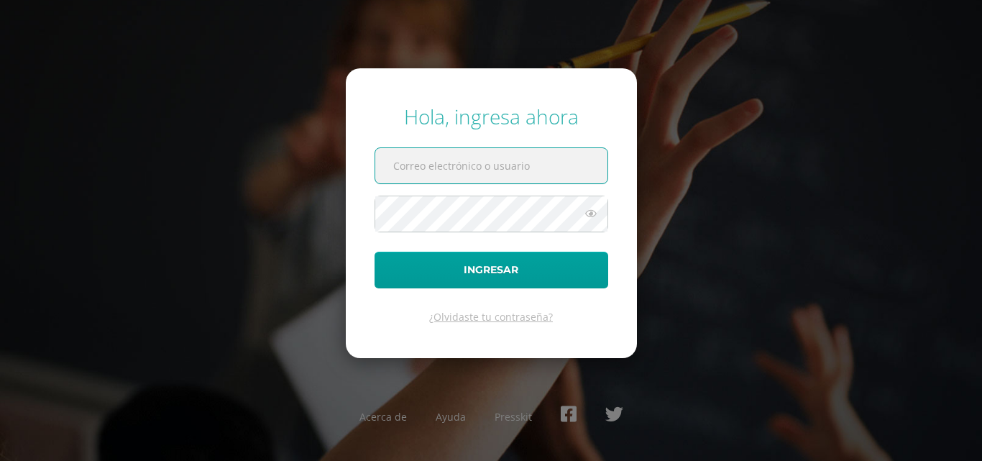
click at [464, 170] on input "text" at bounding box center [491, 165] width 232 height 35
type input "[EMAIL_ADDRESS][DOMAIN_NAME]"
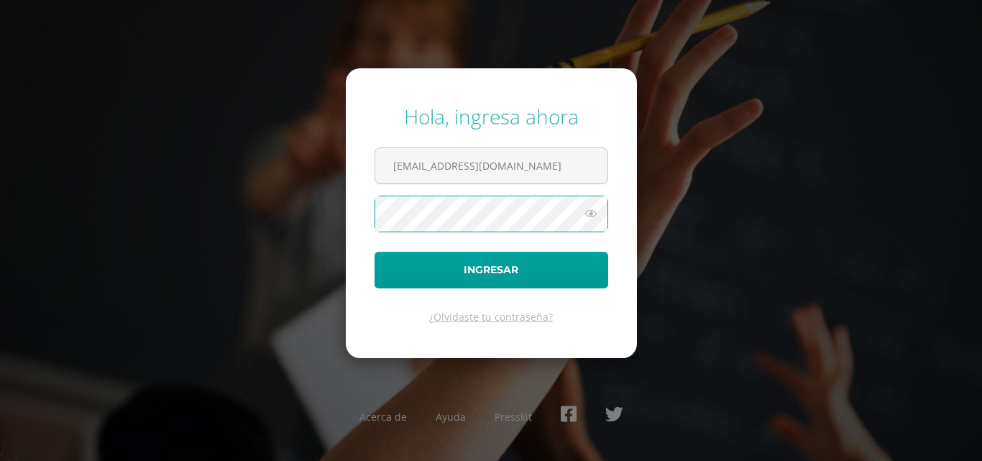
click at [374, 252] on button "Ingresar" at bounding box center [491, 270] width 234 height 37
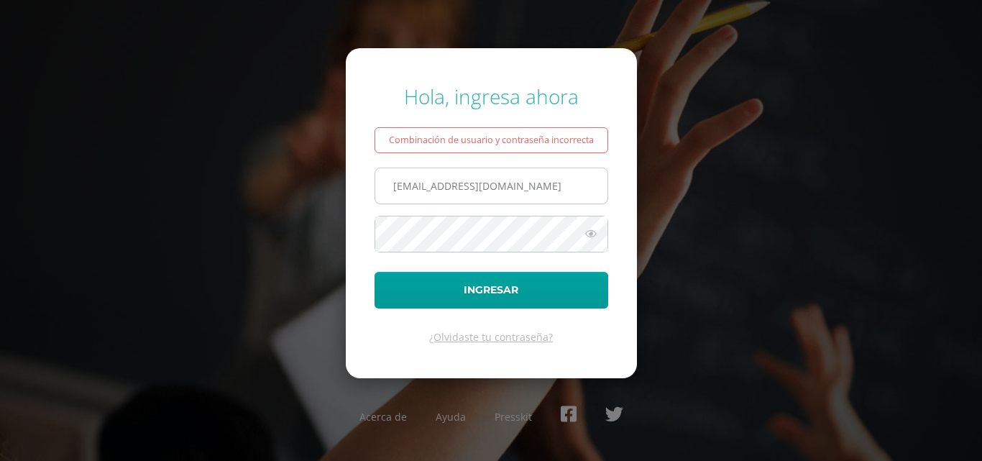
click at [579, 181] on input "[EMAIL_ADDRESS][DOMAIN_NAME]" at bounding box center [491, 185] width 232 height 35
drag, startPoint x: 571, startPoint y: 194, endPoint x: 316, endPoint y: 183, distance: 255.4
click at [316, 183] on div "Hola, ingresa ahora Combinación de usuario y contraseña incorrecta Josemartinez…" at bounding box center [490, 230] width 927 height 318
type input "martinezmecosjose@gmail.com"
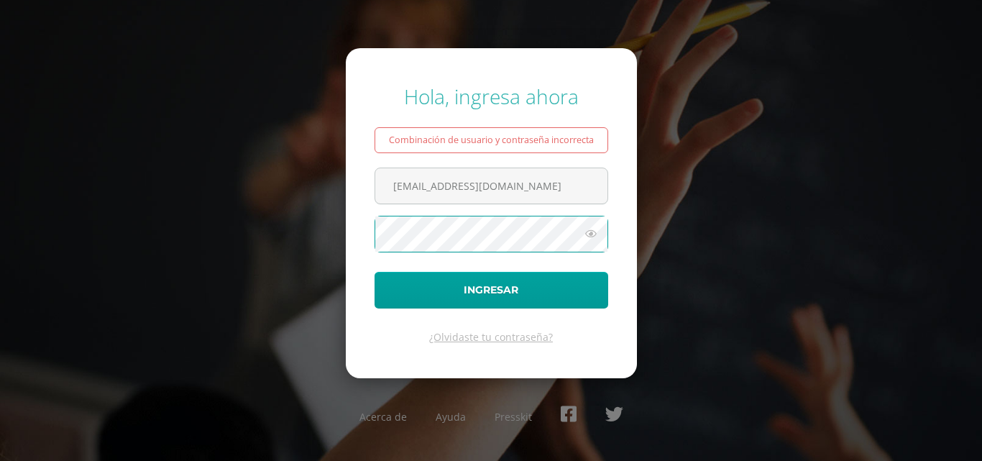
click at [374, 272] on button "Ingresar" at bounding box center [491, 290] width 234 height 37
click at [588, 213] on form "Hola, ingresa ahora Combinación de usuario y contraseña incorrecta [EMAIL_ADDRE…" at bounding box center [491, 212] width 291 height 329
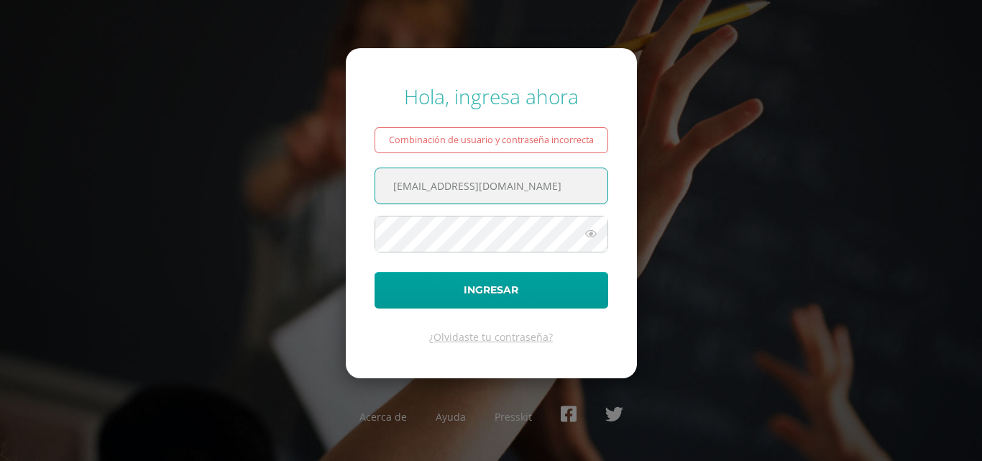
click at [584, 190] on input "martinezmecosjose@gmail.com" at bounding box center [491, 185] width 232 height 35
drag, startPoint x: 575, startPoint y: 190, endPoint x: 302, endPoint y: 178, distance: 273.4
click at [302, 178] on div "Hola, ingresa ahora Combinación de usuario y contraseña incorrecta martinezmeco…" at bounding box center [490, 230] width 927 height 318
type input "[EMAIL_ADDRESS][DOMAIN_NAME]"
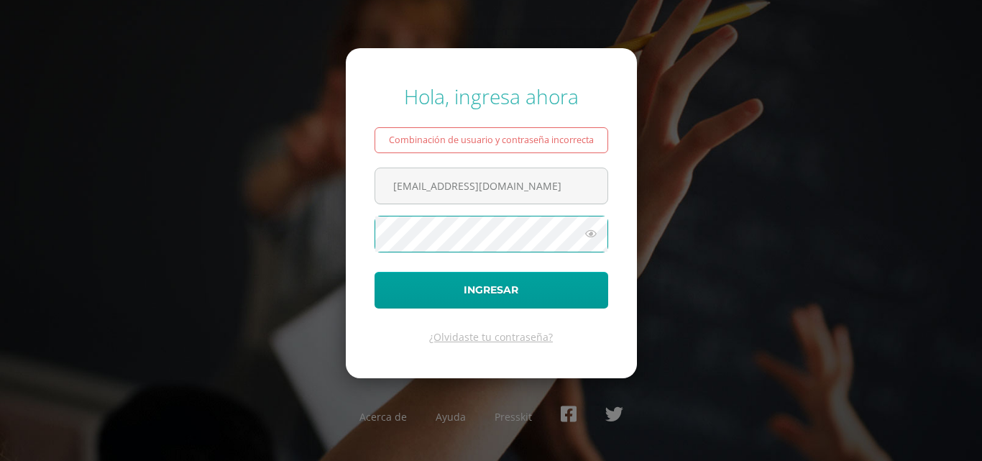
click at [374, 272] on button "Ingresar" at bounding box center [491, 290] width 234 height 37
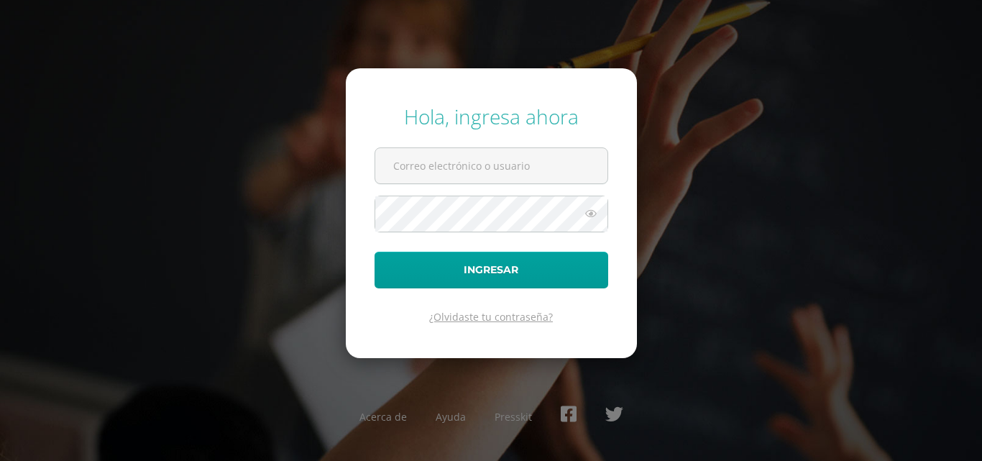
click at [488, 316] on link "¿Olvidaste tu contraseña?" at bounding box center [491, 317] width 124 height 14
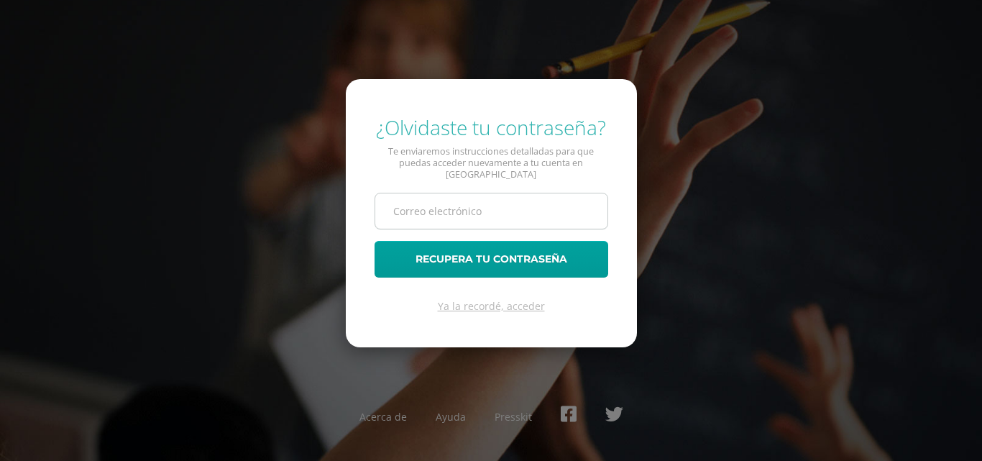
click at [453, 210] on input "text" at bounding box center [491, 210] width 232 height 35
type input "[EMAIL_ADDRESS][DOMAIN_NAME]"
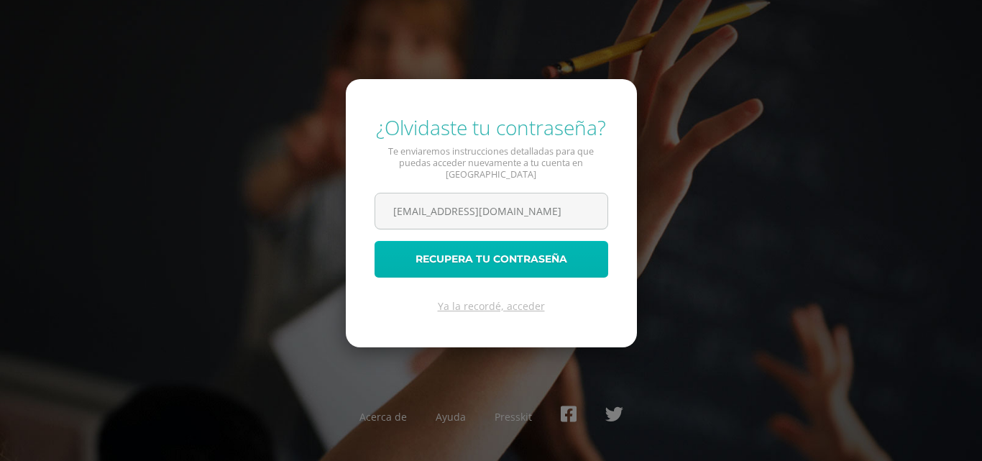
click at [517, 247] on button "Recupera tu contraseña" at bounding box center [491, 259] width 234 height 37
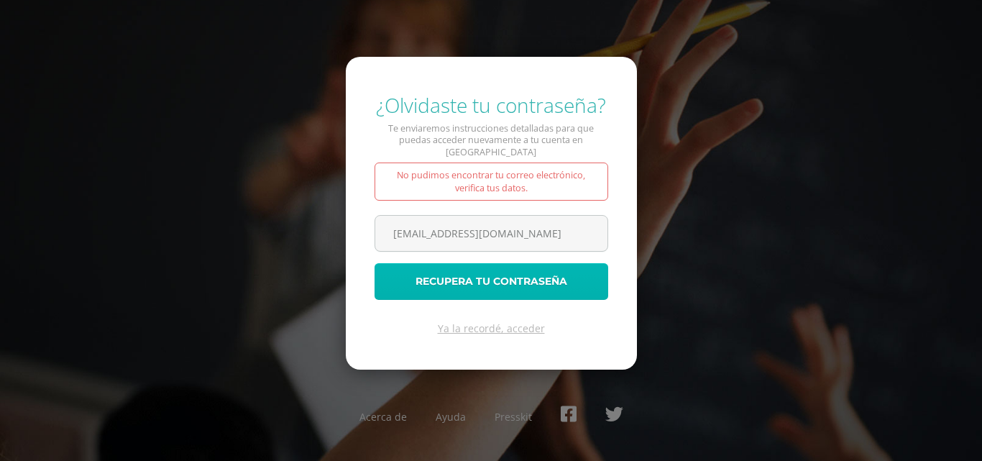
click at [516, 281] on button "Recupera tu contraseña" at bounding box center [491, 281] width 234 height 37
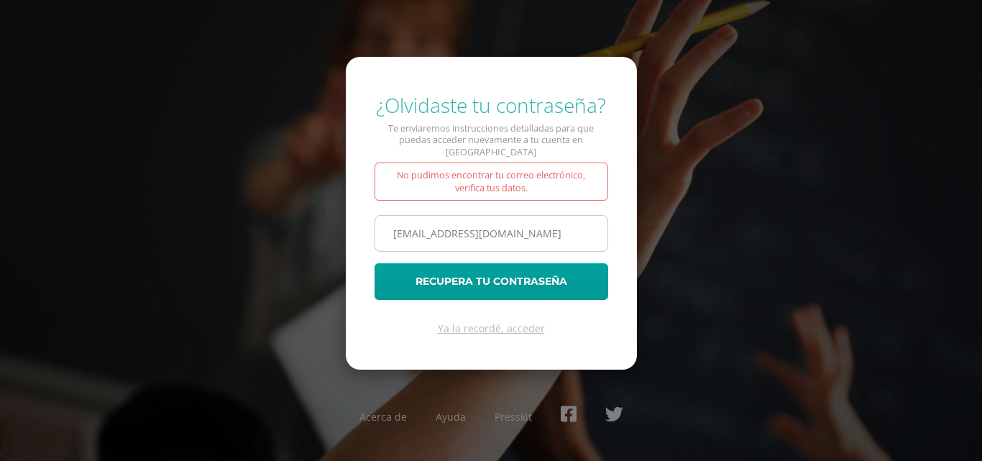
click at [584, 220] on input "[EMAIL_ADDRESS][DOMAIN_NAME]" at bounding box center [491, 233] width 232 height 35
drag, startPoint x: 583, startPoint y: 223, endPoint x: 201, endPoint y: 218, distance: 382.4
click at [201, 218] on div "¿Olvidaste tu contraseña? Te enviaremos instrucciones detalladas para que pueda…" at bounding box center [490, 231] width 927 height 302
type input "[EMAIL_ADDRESS][DOMAIN_NAME]"
click at [510, 321] on link "Ya la recordé, acceder" at bounding box center [491, 328] width 107 height 14
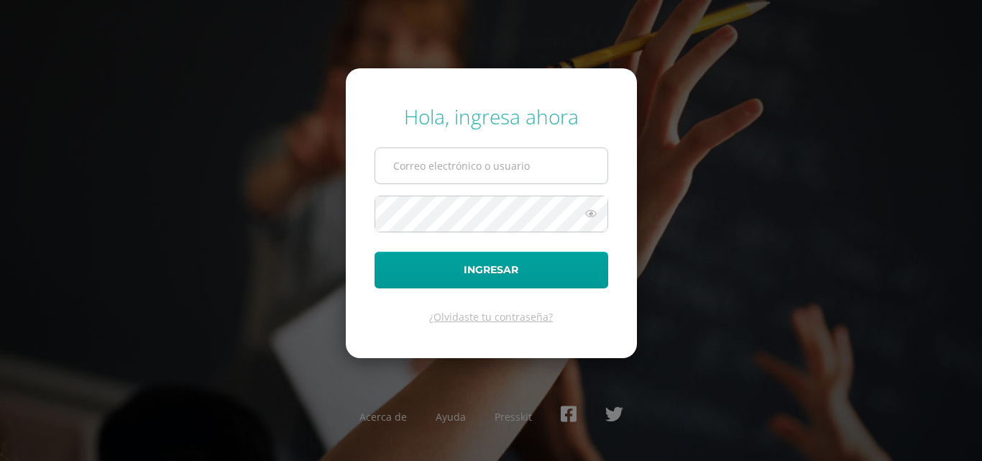
click at [446, 166] on input "text" at bounding box center [491, 165] width 232 height 35
type input "[EMAIL_ADDRESS][DOMAIN_NAME]"
click at [374, 252] on button "Ingresar" at bounding box center [491, 270] width 234 height 37
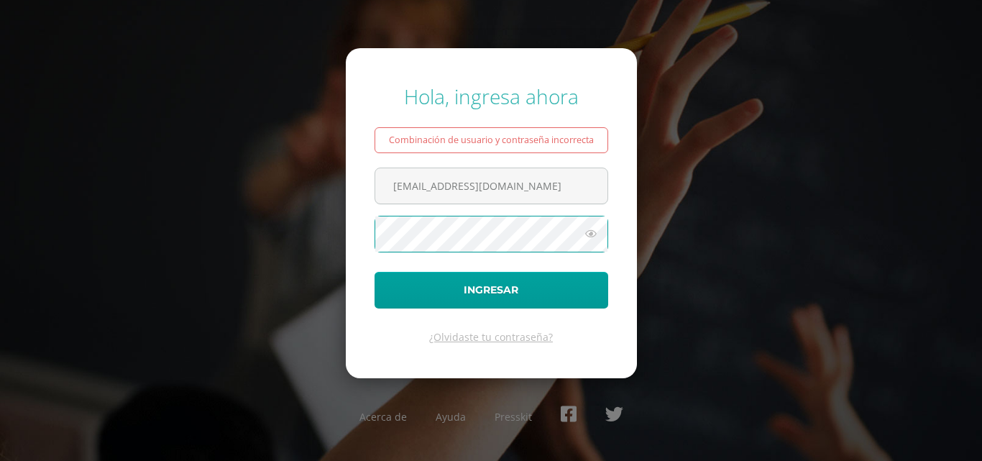
click at [374, 272] on button "Ingresar" at bounding box center [491, 290] width 234 height 37
click at [515, 336] on link "¿Olvidaste tu contraseña?" at bounding box center [491, 337] width 124 height 14
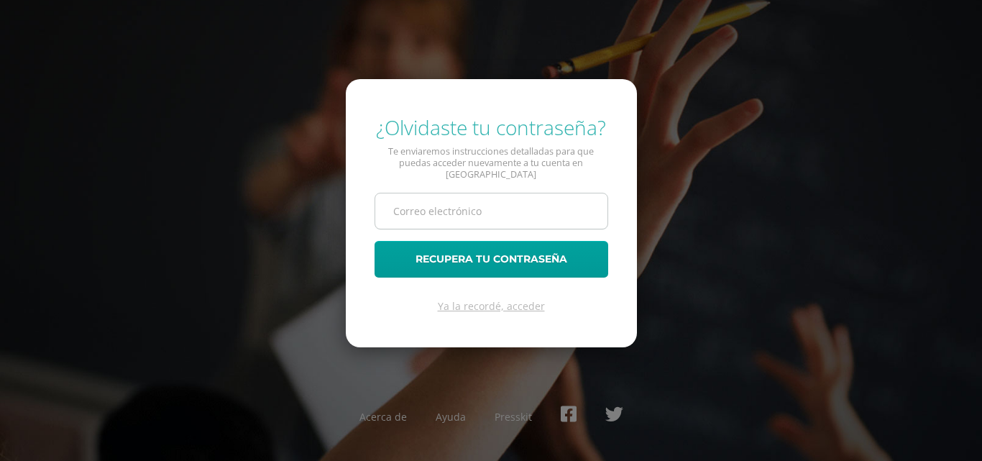
click at [470, 208] on input "text" at bounding box center [491, 210] width 232 height 35
type input "[EMAIL_ADDRESS][DOMAIN_NAME]"
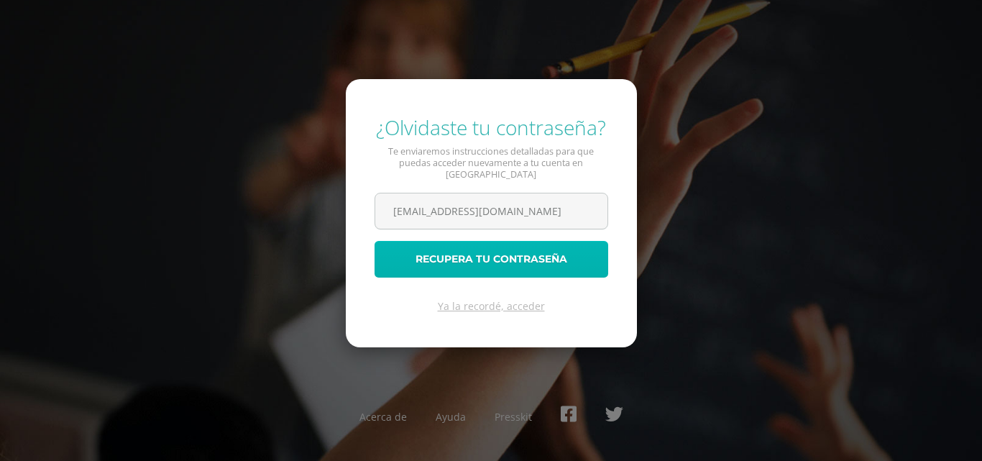
click at [493, 249] on button "Recupera tu contraseña" at bounding box center [491, 259] width 234 height 37
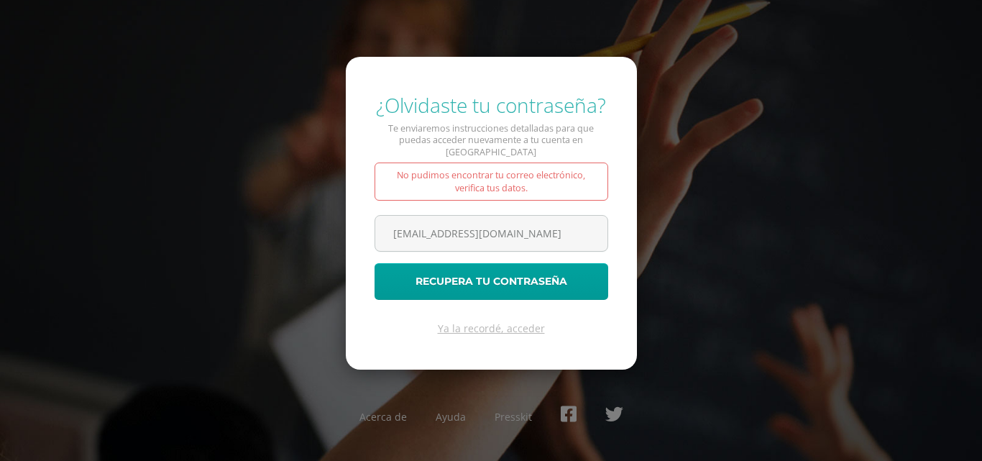
click at [484, 175] on div "No pudimos encontrar tu correo electrónico, verifica tus datos." at bounding box center [491, 181] width 234 height 38
drag, startPoint x: 567, startPoint y: 230, endPoint x: 295, endPoint y: 236, distance: 271.7
click at [295, 236] on div "¿Olvidaste tu contraseña? Te enviaremos instrucciones detalladas para que pueda…" at bounding box center [490, 231] width 927 height 302
type input "j"
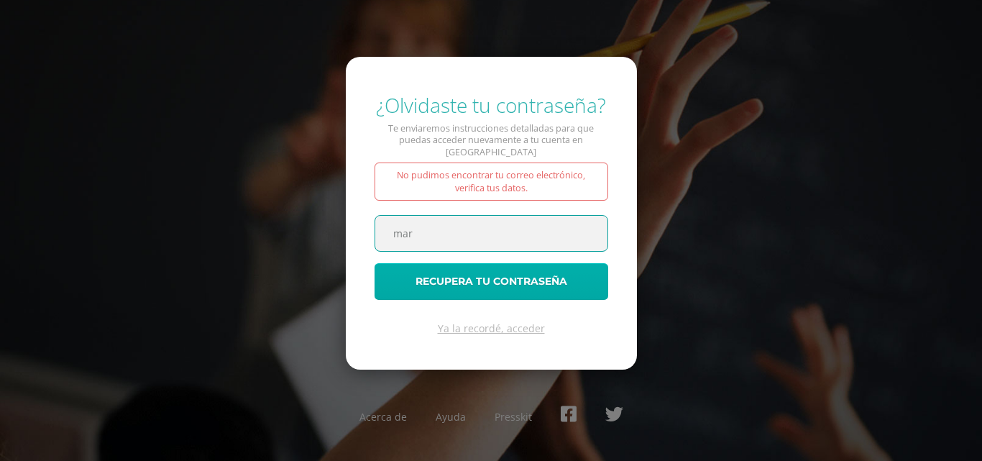
type input "[EMAIL_ADDRESS][DOMAIN_NAME]"
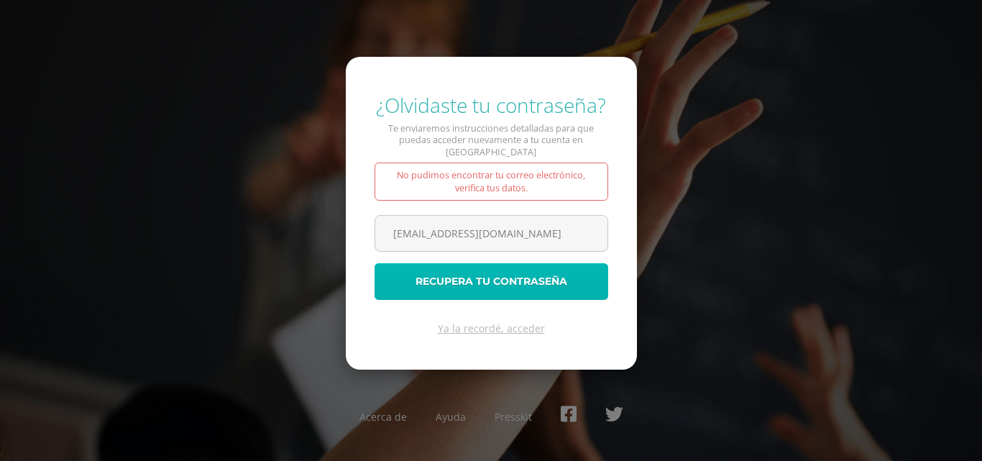
click at [503, 267] on button "Recupera tu contraseña" at bounding box center [491, 281] width 234 height 37
click at [483, 276] on button "Recupera tu contraseña" at bounding box center [491, 281] width 234 height 37
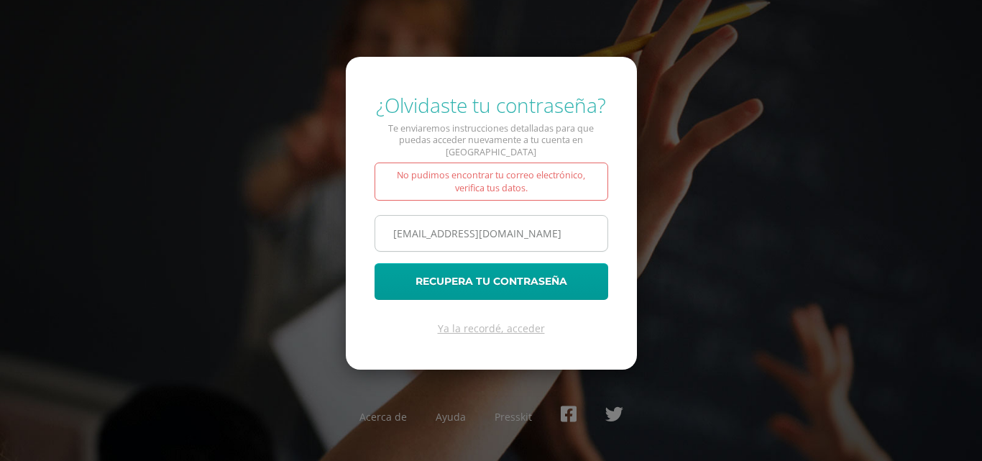
click at [551, 229] on input "[EMAIL_ADDRESS][DOMAIN_NAME]" at bounding box center [491, 233] width 232 height 35
drag, startPoint x: 551, startPoint y: 229, endPoint x: 195, endPoint y: 242, distance: 356.0
click at [195, 242] on div "¿Olvidaste tu contraseña? Te enviaremos instrucciones detalladas para que pueda…" at bounding box center [490, 231] width 927 height 302
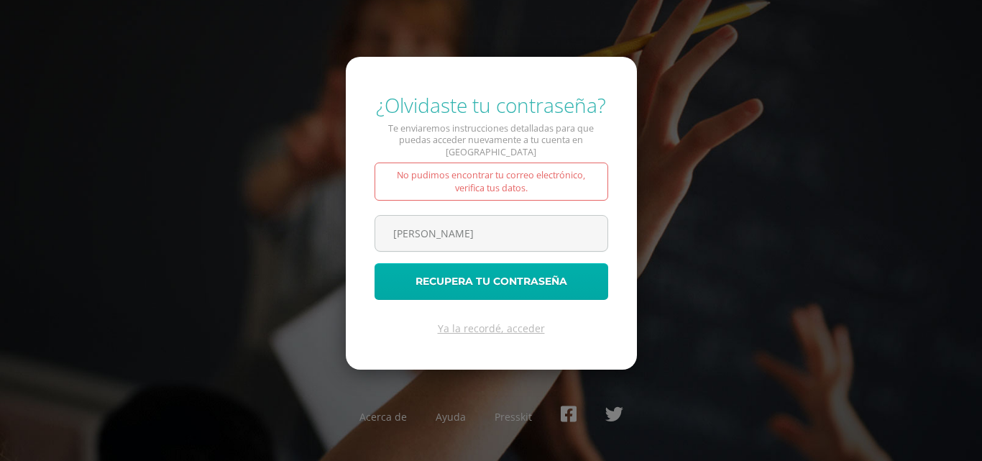
type input "[EMAIL_ADDRESS][DOMAIN_NAME]"
click at [485, 281] on button "Recupera tu contraseña" at bounding box center [491, 281] width 234 height 37
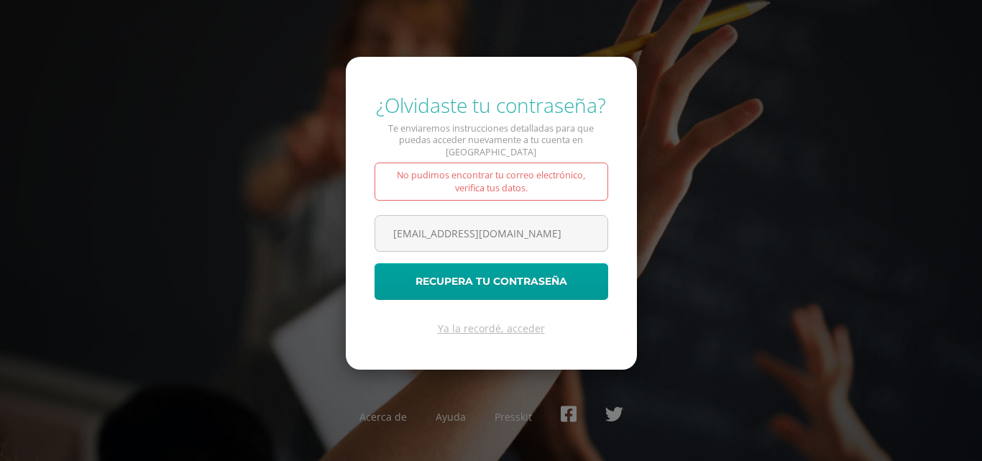
drag, startPoint x: 577, startPoint y: 224, endPoint x: 229, endPoint y: 229, distance: 347.9
click at [229, 229] on div "¿Olvidaste tu contraseña? Te enviaremos instrucciones detalladas para que pueda…" at bounding box center [490, 231] width 927 height 302
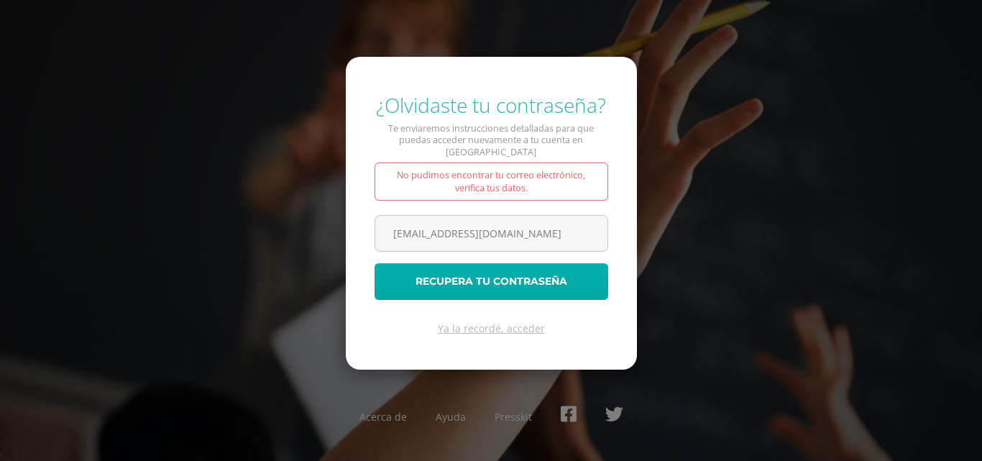
type input "josemartinezmencos@yahoo.com"
click at [474, 280] on button "Recupera tu contraseña" at bounding box center [491, 281] width 234 height 37
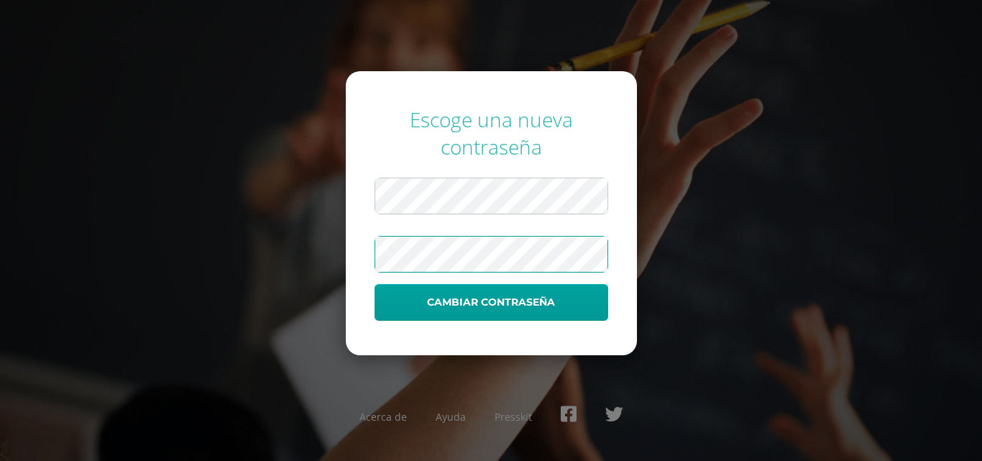
click at [374, 284] on button "Cambiar contraseña" at bounding box center [491, 302] width 234 height 37
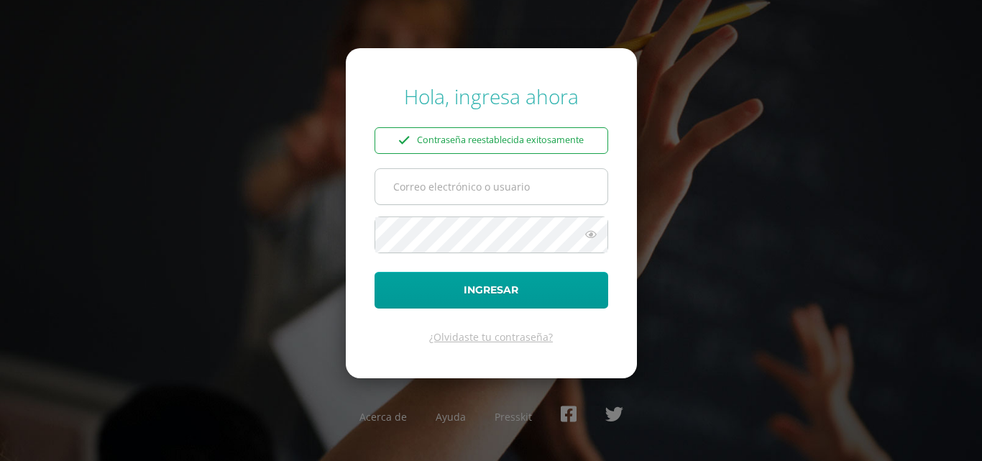
click at [513, 177] on input "text" at bounding box center [491, 186] width 232 height 35
type input "Matus2020"
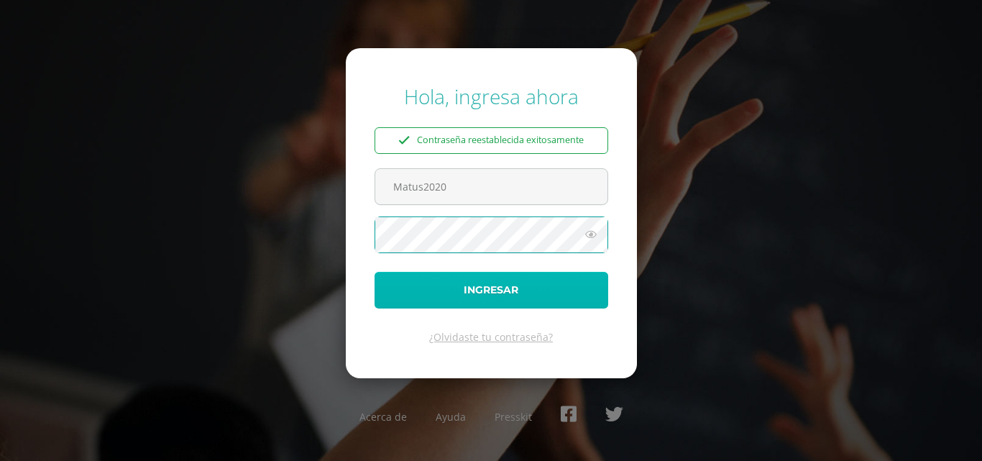
click at [496, 294] on button "Ingresar" at bounding box center [491, 290] width 234 height 37
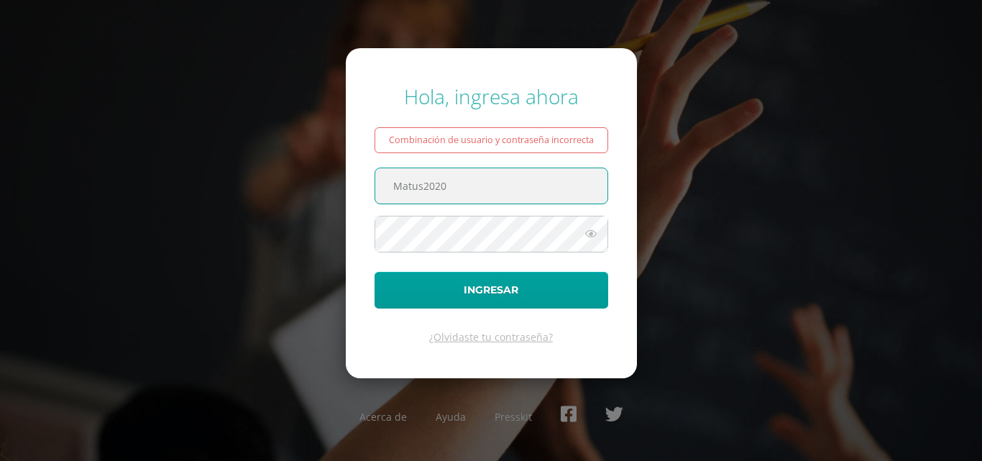
click at [482, 170] on input "Matus2020" at bounding box center [491, 185] width 232 height 35
drag, startPoint x: 487, startPoint y: 178, endPoint x: 288, endPoint y: 159, distance: 199.3
click at [288, 159] on div "Hola, ingresa ahora Combinación de usuario y contraseña incorrecta Matus2020 In…" at bounding box center [490, 230] width 927 height 318
type input "josemartinezmencos@yahoo.com"
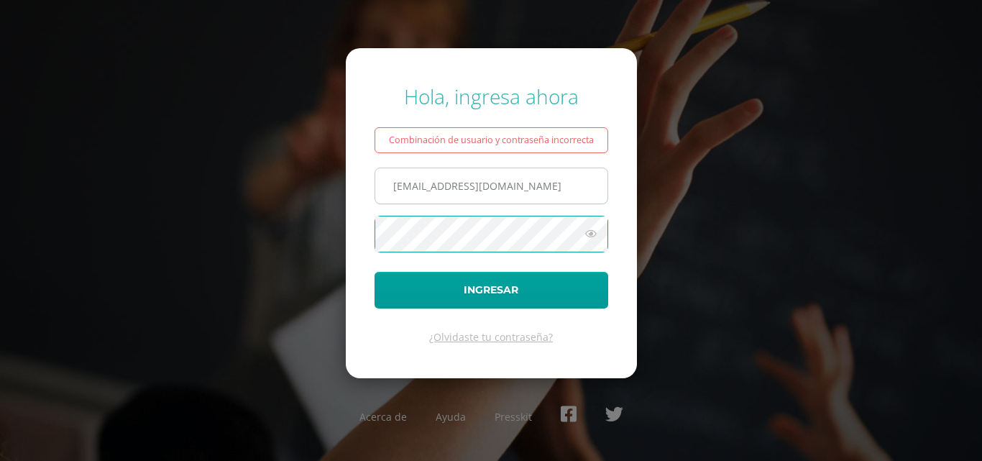
click at [374, 272] on button "Ingresar" at bounding box center [491, 290] width 234 height 37
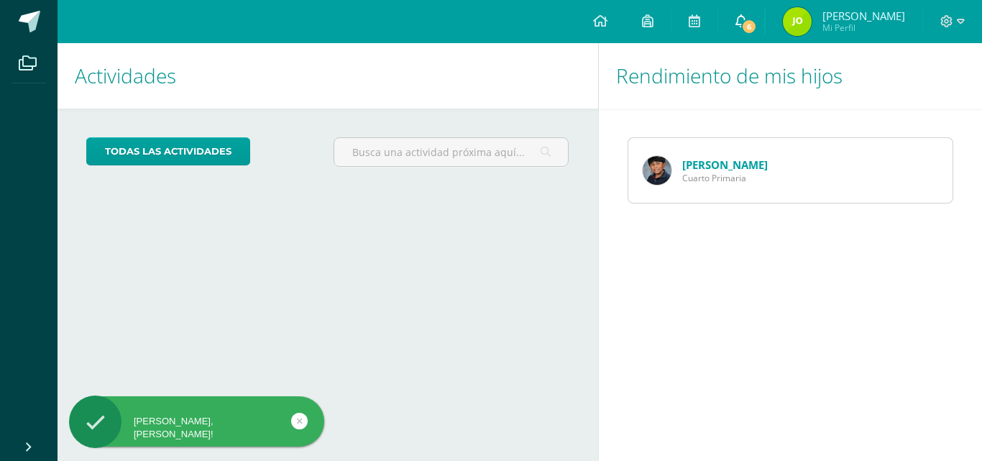
click at [757, 22] on span "6" at bounding box center [749, 27] width 16 height 16
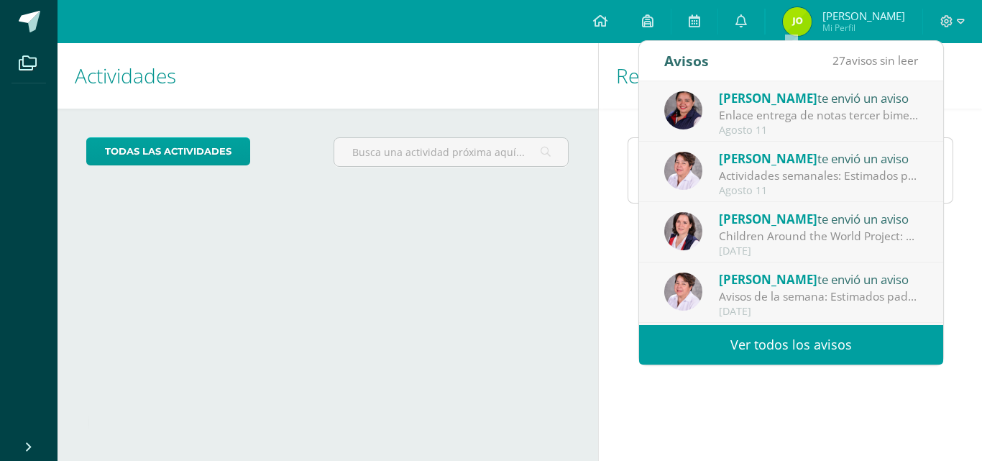
click at [778, 103] on span "[PERSON_NAME]" at bounding box center [768, 98] width 98 height 17
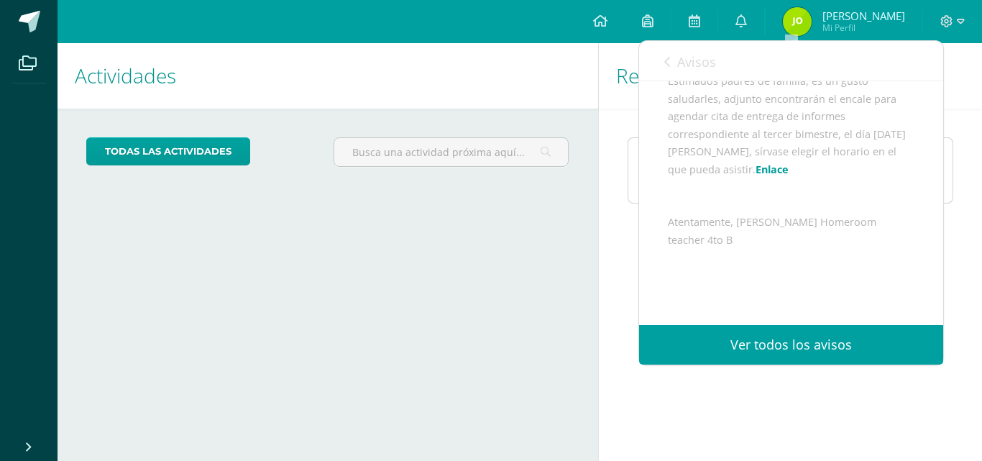
scroll to position [144, 0]
click at [788, 170] on link "Enlace" at bounding box center [771, 164] width 33 height 14
